Goal: Transaction & Acquisition: Book appointment/travel/reservation

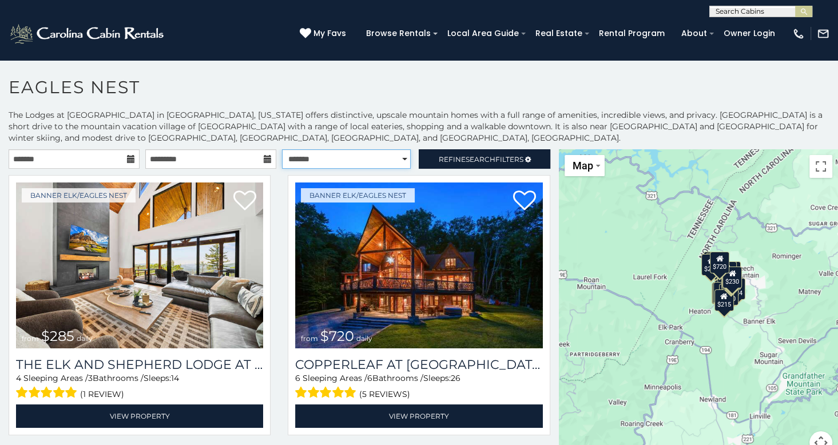
click at [398, 160] on select "**********" at bounding box center [346, 158] width 129 height 19
select select "*********"
click at [282, 149] on select "**********" at bounding box center [346, 158] width 129 height 19
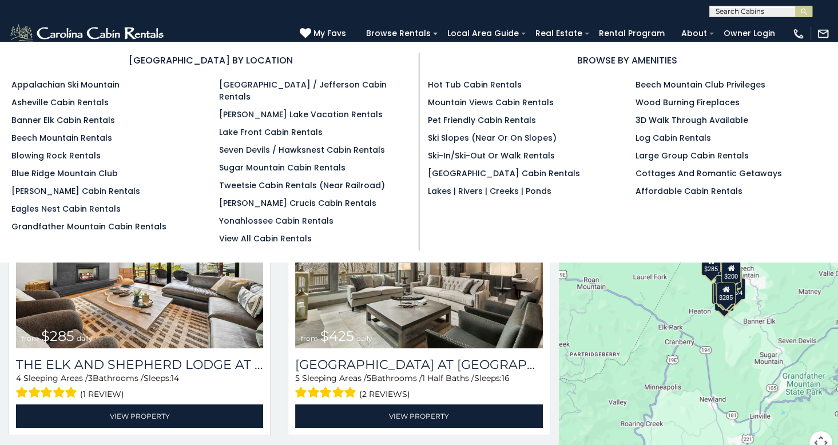
click at [582, 235] on div "BROWSE BY LOCATION Appalachian Ski Mountain Asheville Cabin Rentals Banner Elk …" at bounding box center [419, 151] width 832 height 197
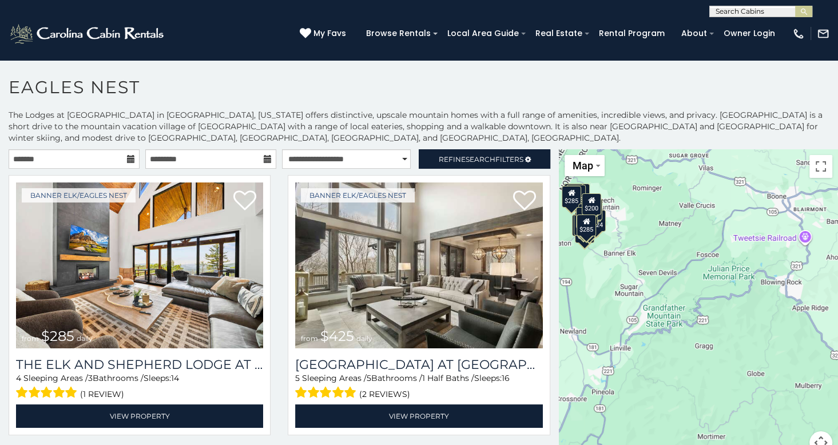
drag, startPoint x: 750, startPoint y: 405, endPoint x: 610, endPoint y: 337, distance: 156.3
click at [610, 337] on div "$285 $425 $650 $720 $200 $230 $285 $305 $215 $230 $250 $290 $315 $424 $225 $230…" at bounding box center [698, 308] width 279 height 319
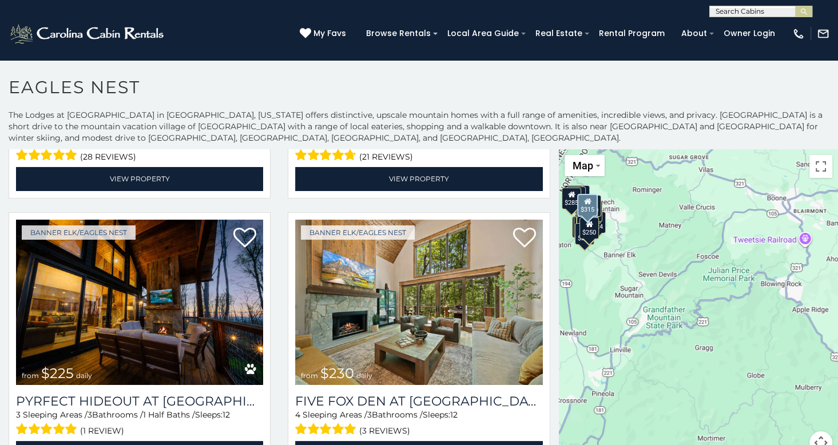
scroll to position [1901, 0]
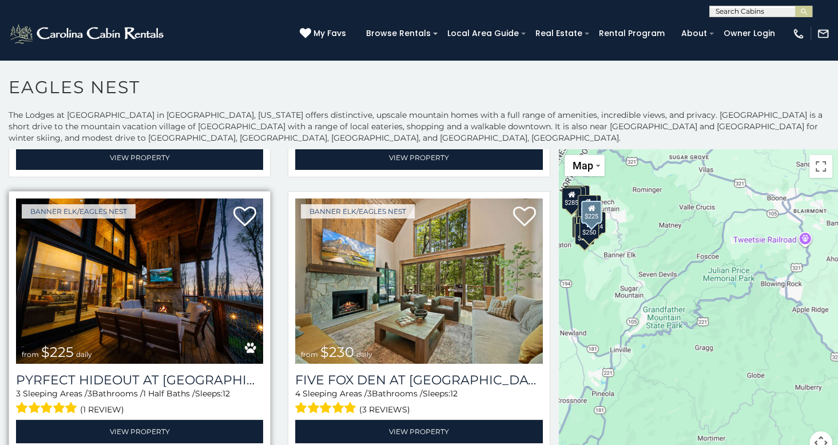
click at [130, 271] on img at bounding box center [139, 281] width 247 height 166
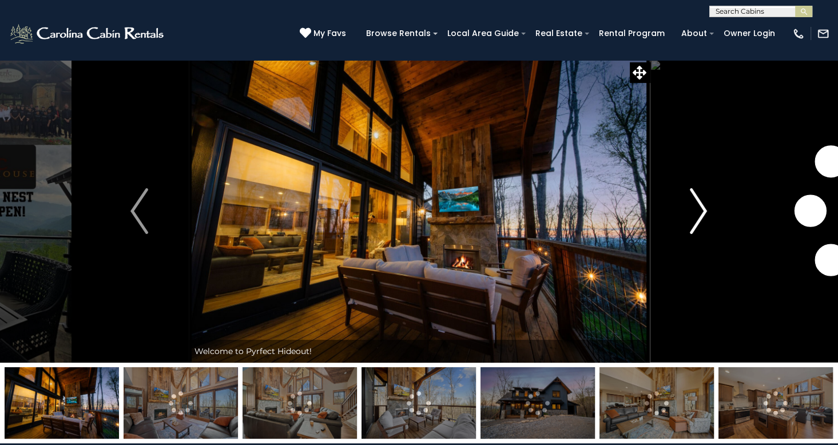
click at [697, 208] on img "Next" at bounding box center [698, 211] width 17 height 46
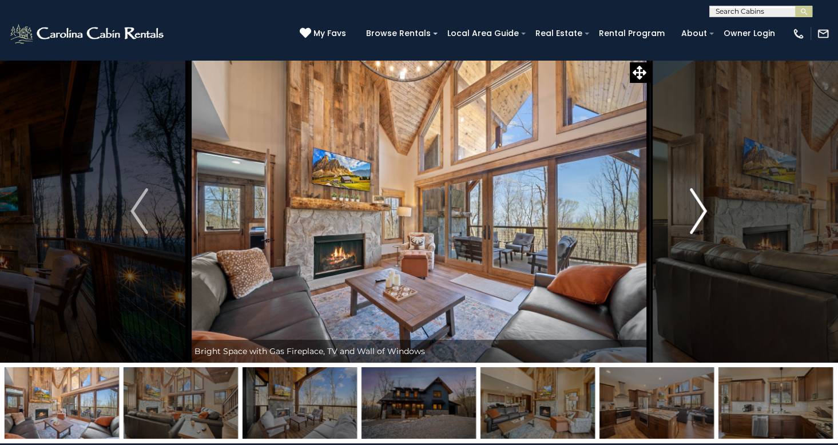
click at [697, 208] on img "Next" at bounding box center [698, 211] width 17 height 46
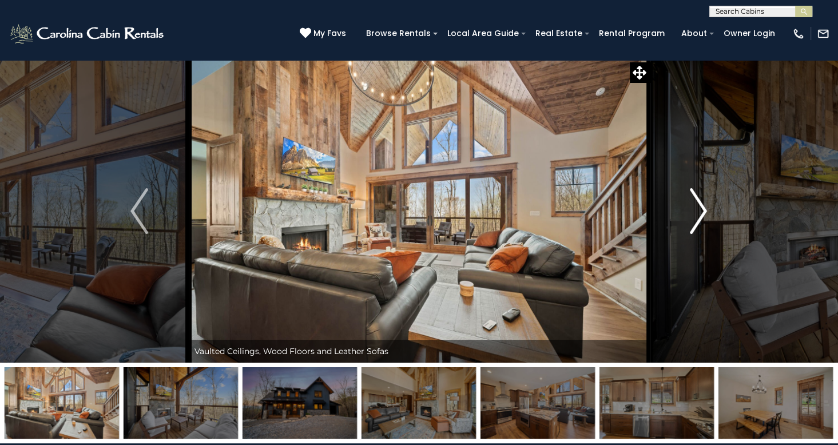
click at [697, 208] on img "Next" at bounding box center [698, 211] width 17 height 46
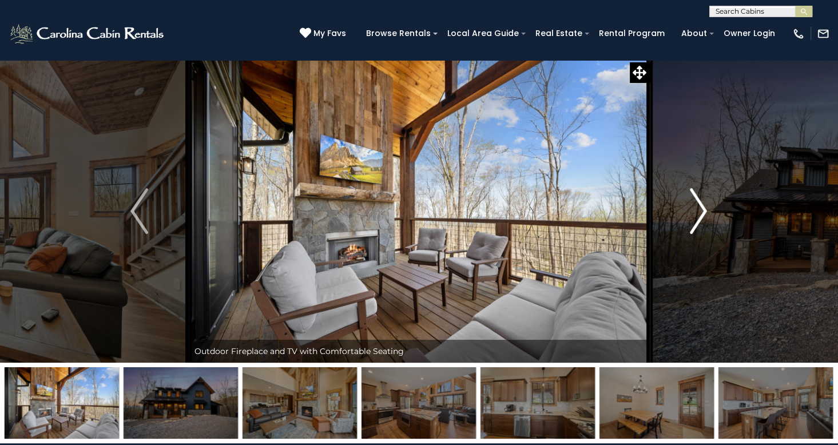
click at [697, 208] on img "Next" at bounding box center [698, 211] width 17 height 46
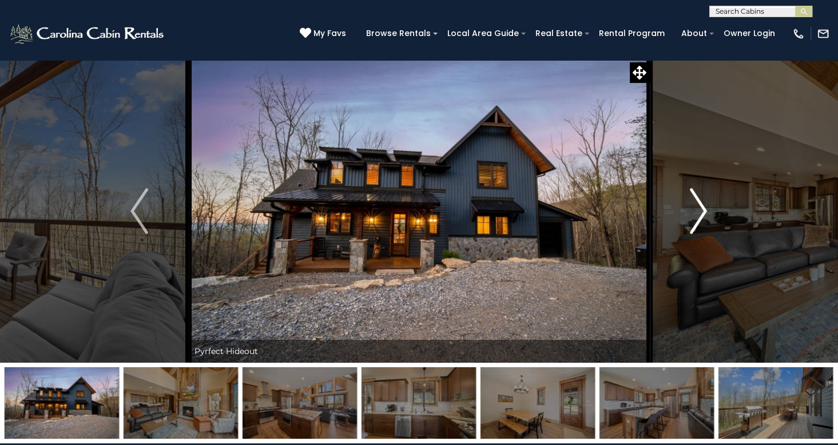
click at [697, 208] on img "Next" at bounding box center [698, 211] width 17 height 46
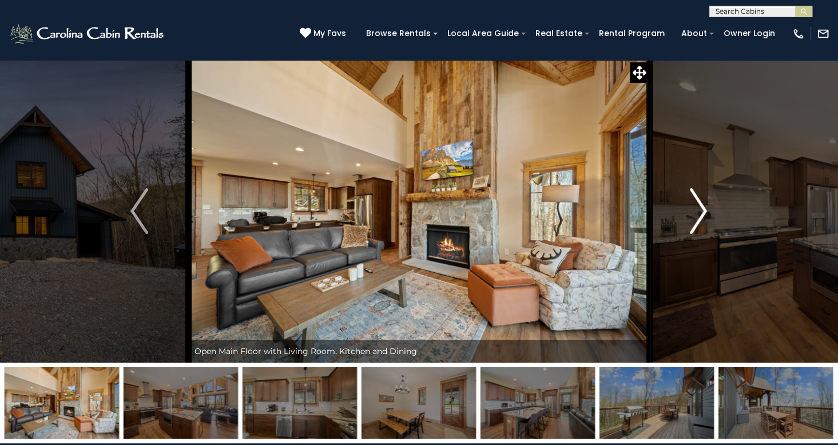
click at [697, 208] on img "Next" at bounding box center [698, 211] width 17 height 46
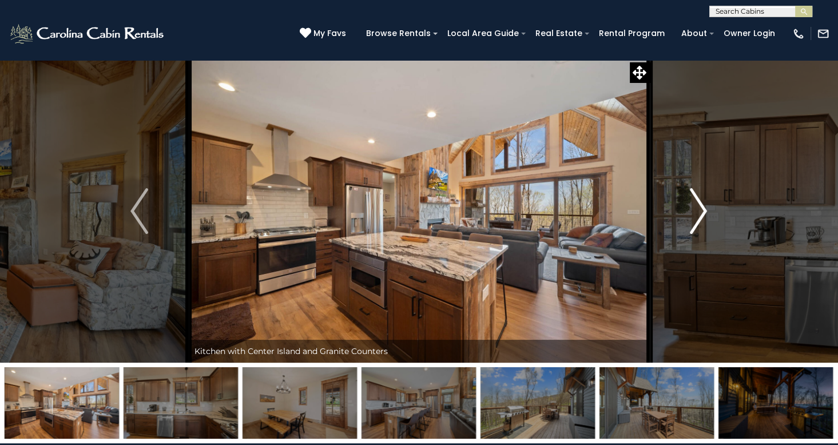
click at [697, 208] on img "Next" at bounding box center [698, 211] width 17 height 46
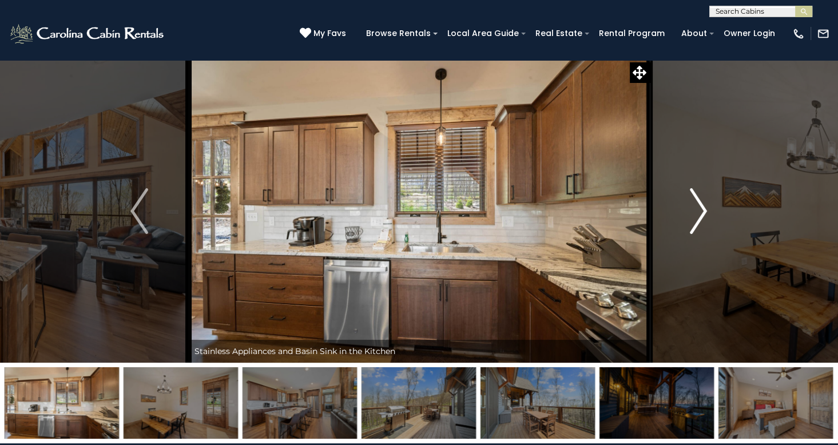
click at [697, 208] on img "Next" at bounding box center [698, 211] width 17 height 46
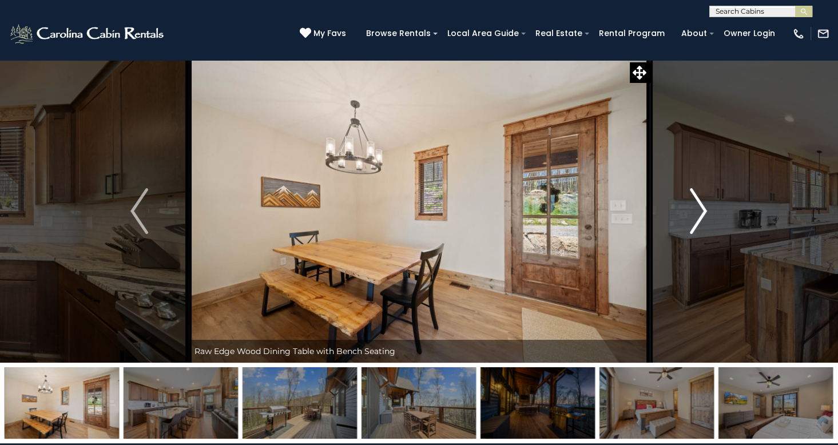
click at [697, 208] on img "Next" at bounding box center [698, 211] width 17 height 46
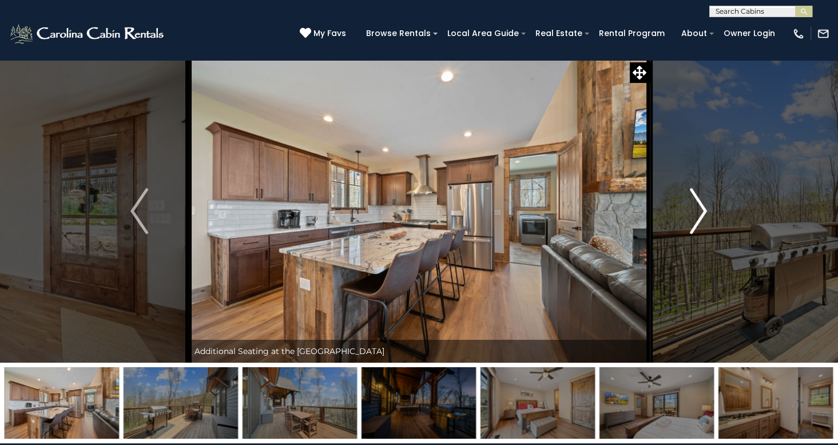
click at [697, 208] on img "Next" at bounding box center [698, 211] width 17 height 46
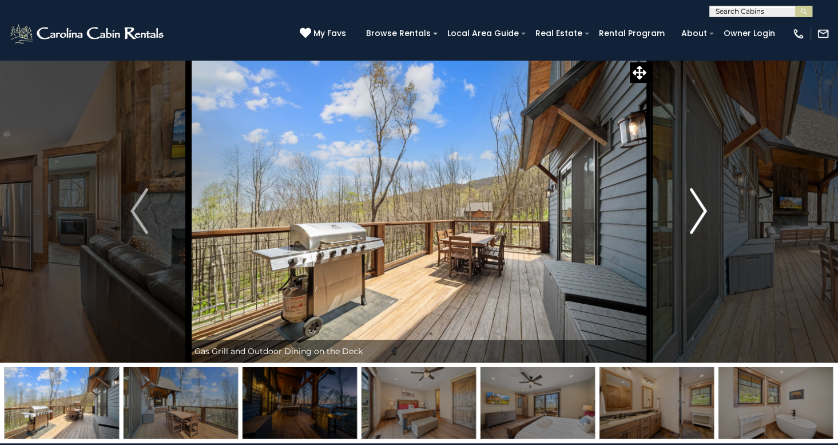
click at [697, 208] on img "Next" at bounding box center [698, 211] width 17 height 46
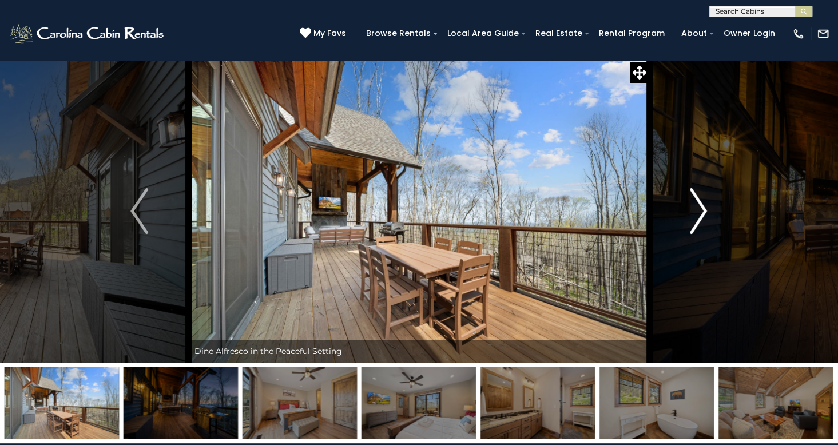
click at [697, 208] on img "Next" at bounding box center [698, 211] width 17 height 46
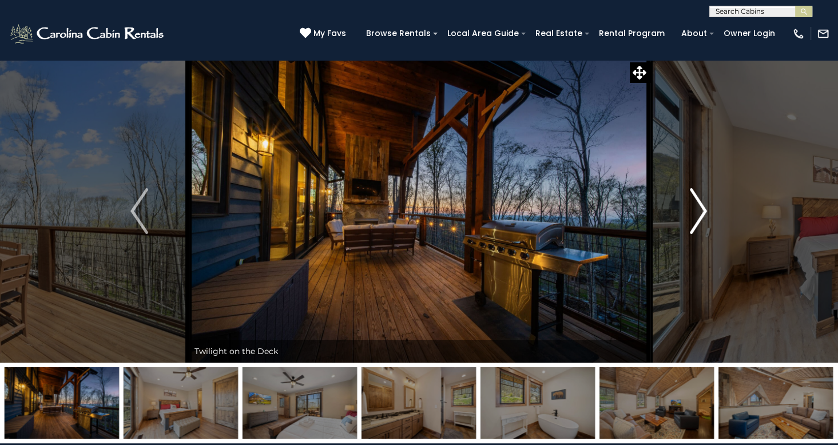
click at [697, 208] on img "Next" at bounding box center [698, 211] width 17 height 46
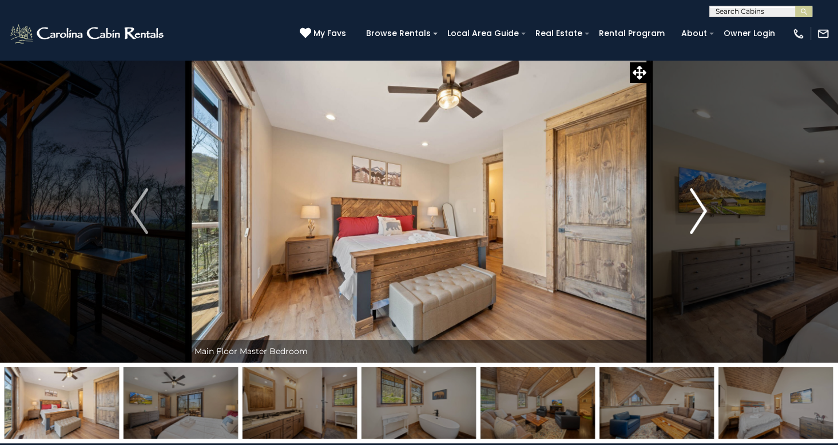
click at [697, 208] on img "Next" at bounding box center [698, 211] width 17 height 46
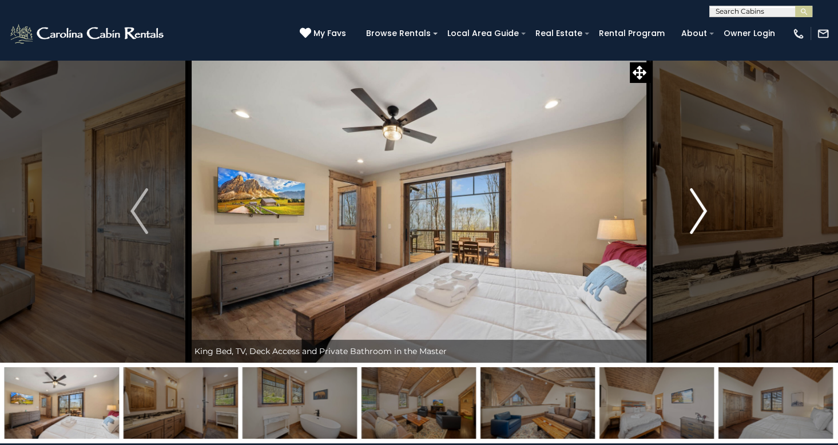
click at [697, 208] on img "Next" at bounding box center [698, 211] width 17 height 46
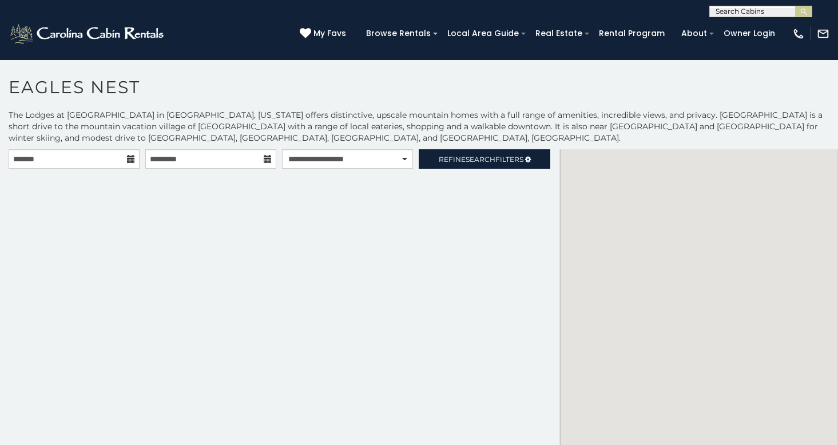
select select "*********"
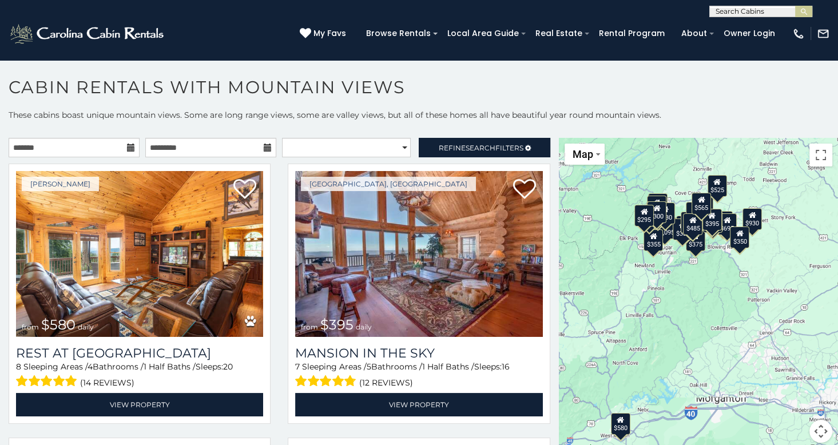
drag, startPoint x: 748, startPoint y: 305, endPoint x: 687, endPoint y: 278, distance: 66.8
click at [687, 278] on div "$580 $395 $349 $535 $375 $400 $325 $451 $460 $1,095 $525 $315 $310 $330 $400 $3…" at bounding box center [698, 297] width 279 height 319
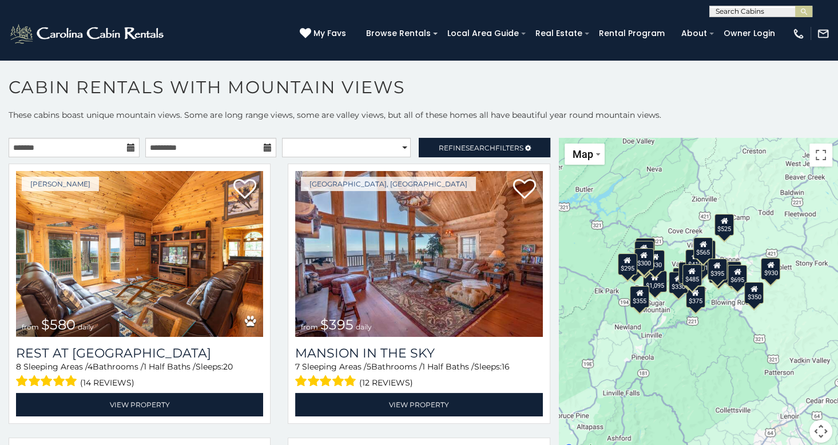
drag, startPoint x: 723, startPoint y: 264, endPoint x: 724, endPoint y: 346, distance: 82.4
click at [724, 346] on div "$580 $395 $349 $535 $375 $400 $325 $451 $460 $1,095 $525 $315 $310 $330 $400 $3…" at bounding box center [698, 297] width 279 height 319
click at [396, 142] on select "**********" at bounding box center [346, 147] width 129 height 19
click at [511, 77] on h1 "Cabin Rentals with Mountain Views" at bounding box center [419, 93] width 838 height 33
